Goal: Information Seeking & Learning: Check status

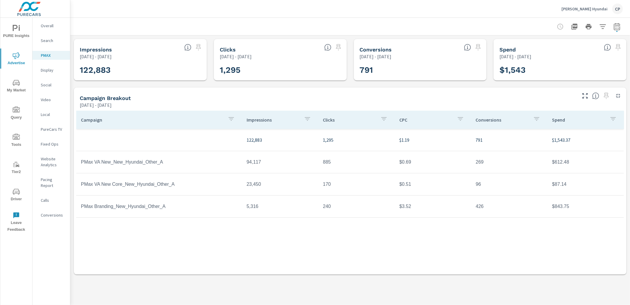
click at [581, 7] on p "[PERSON_NAME] Hyundai" at bounding box center [585, 8] width 46 height 5
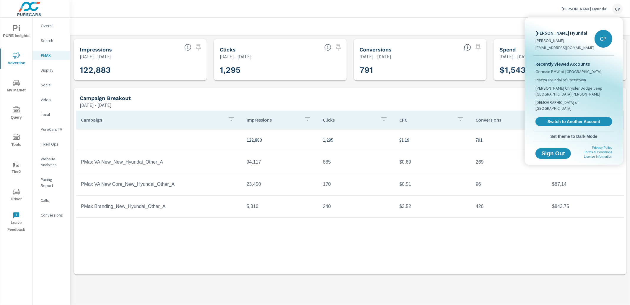
click at [553, 102] on div "Recently Viewed Accounts Germain BMW of Naples Piazza Hyundai of Pottstown Spon…" at bounding box center [574, 93] width 82 height 75
click at [549, 119] on span "Switch to Another Account" at bounding box center [574, 121] width 70 height 5
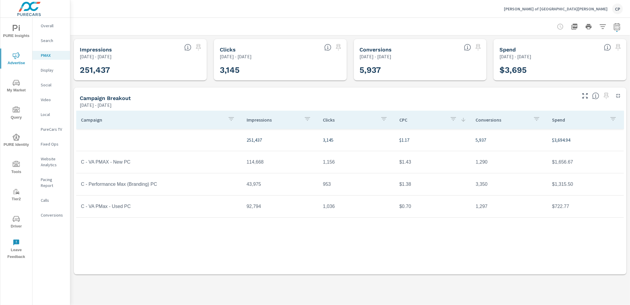
click at [15, 79] on icon "nav menu" at bounding box center [16, 82] width 7 height 7
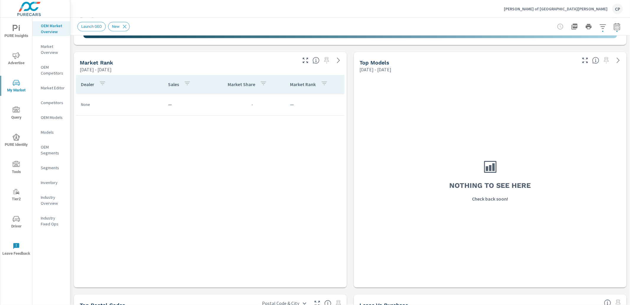
scroll to position [280, 0]
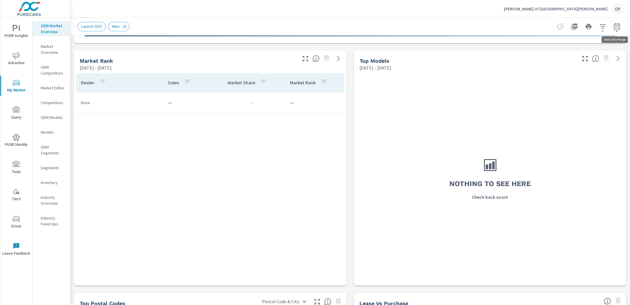
click at [619, 27] on icon "button" at bounding box center [617, 27] width 4 height 2
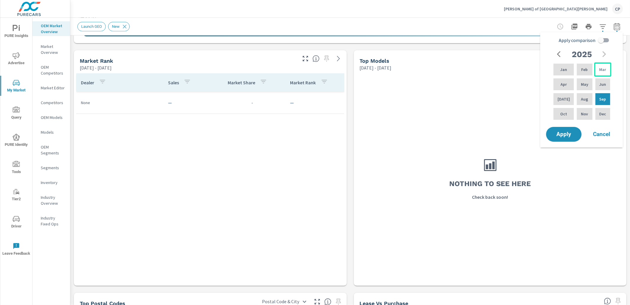
click at [600, 68] on p "Mar" at bounding box center [603, 69] width 7 height 6
click at [582, 71] on p "Feb" at bounding box center [585, 69] width 7 height 6
click at [581, 98] on p "Aug" at bounding box center [584, 99] width 7 height 6
click at [584, 70] on p "Feb" at bounding box center [585, 69] width 7 height 6
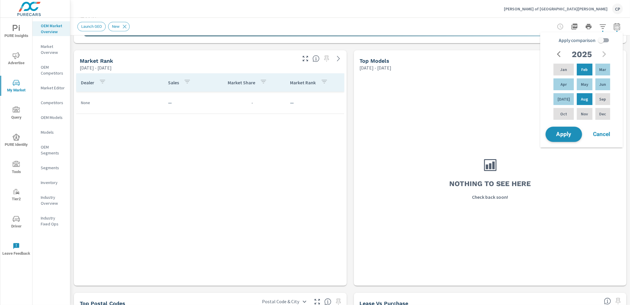
drag, startPoint x: 563, startPoint y: 132, endPoint x: 560, endPoint y: 131, distance: 3.7
click at [563, 132] on span "Apply" at bounding box center [564, 135] width 24 height 6
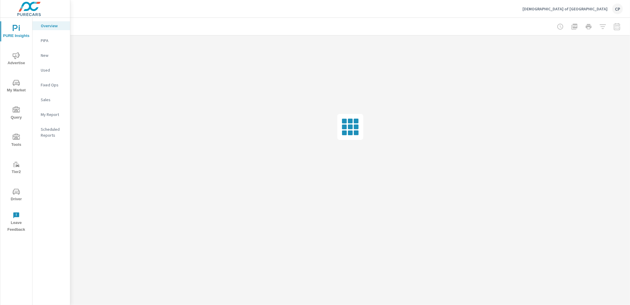
click at [19, 56] on icon "nav menu" at bounding box center [16, 55] width 7 height 7
click at [45, 98] on p "Video" at bounding box center [53, 100] width 25 height 6
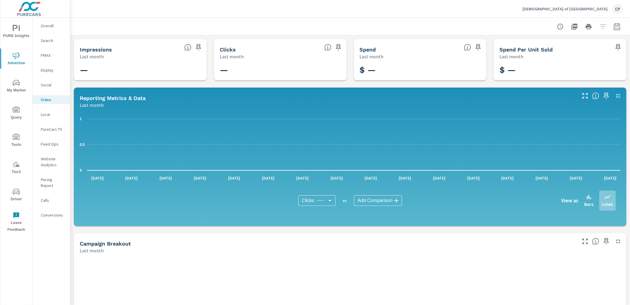
click at [619, 26] on icon "button" at bounding box center [617, 26] width 7 height 7
select select "Last month"
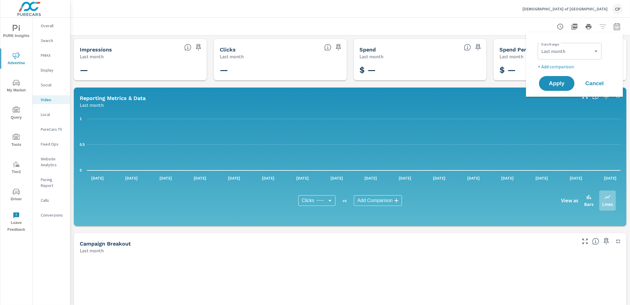
click at [569, 64] on p "+ Add comparison" at bounding box center [576, 66] width 76 height 7
select select "Previous period"
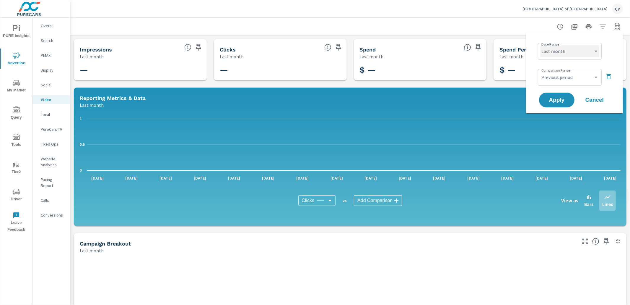
click at [571, 50] on select "Custom [DATE] Last week Last 7 days Last 14 days Last 30 days Last 45 days Last…" at bounding box center [569, 51] width 59 height 12
click at [540, 45] on select "Custom [DATE] Last week Last 7 days Last 14 days Last 30 days Last 45 days Last…" at bounding box center [569, 51] width 59 height 12
select select "Month to date"
drag, startPoint x: 611, startPoint y: 75, endPoint x: 600, endPoint y: 81, distance: 11.8
click at [610, 75] on icon "button" at bounding box center [609, 76] width 7 height 7
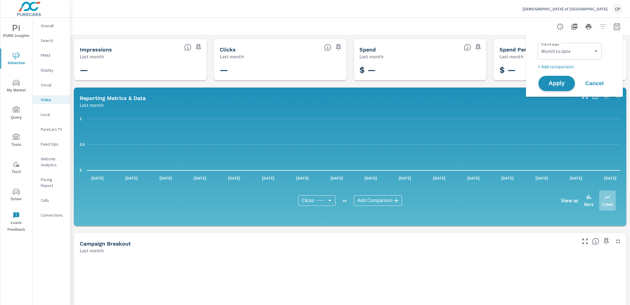
click at [565, 83] on span "Apply" at bounding box center [557, 84] width 24 height 6
